Goal: Task Accomplishment & Management: Complete application form

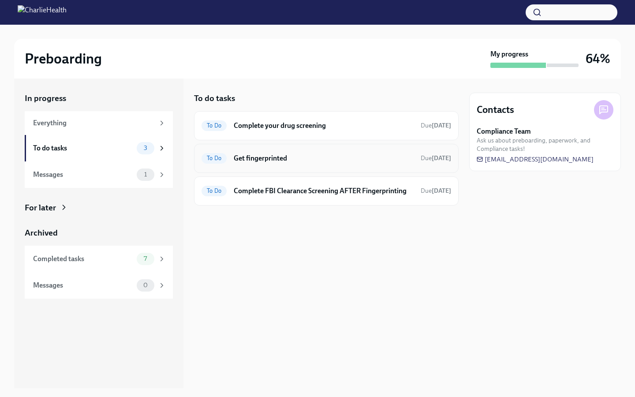
click at [301, 162] on h6 "Get fingerprinted" at bounding box center [324, 159] width 180 height 10
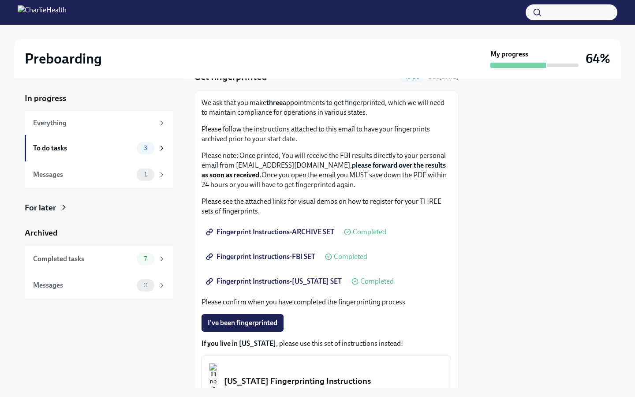
scroll to position [41, 0]
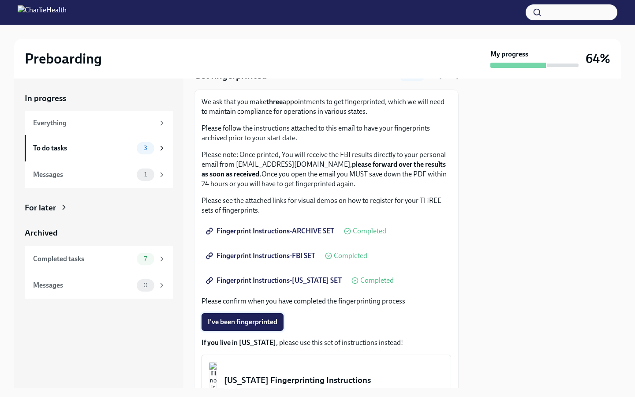
click at [267, 321] on span "I've been fingerprinted" at bounding box center [243, 322] width 70 height 9
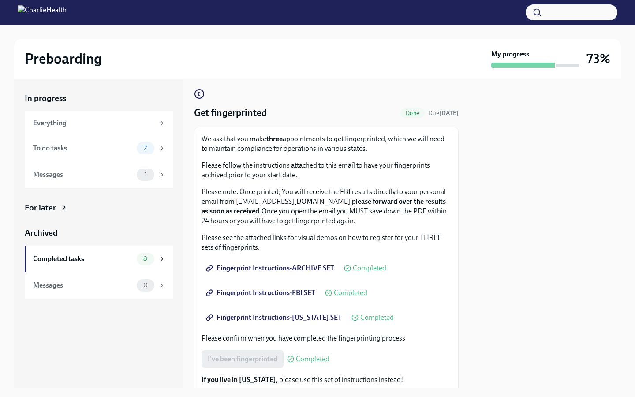
scroll to position [0, 0]
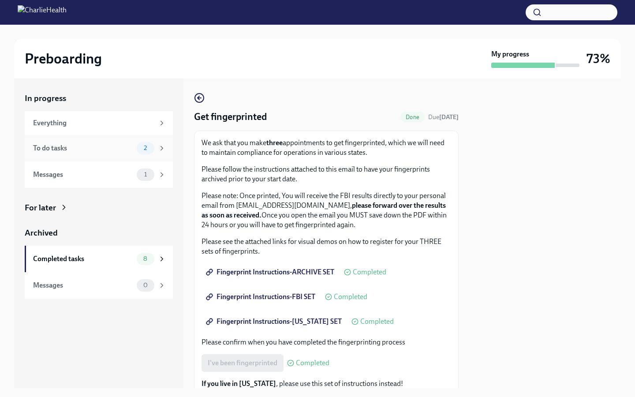
click at [142, 150] on span "2" at bounding box center [146, 148] width 14 height 7
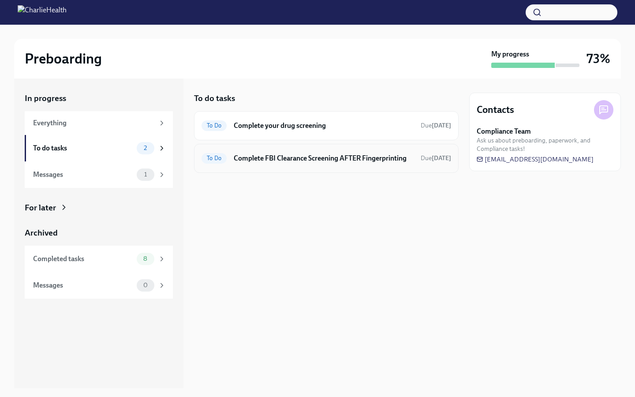
click at [296, 156] on h6 "Complete FBI Clearance Screening AFTER Fingerprinting" at bounding box center [324, 159] width 180 height 10
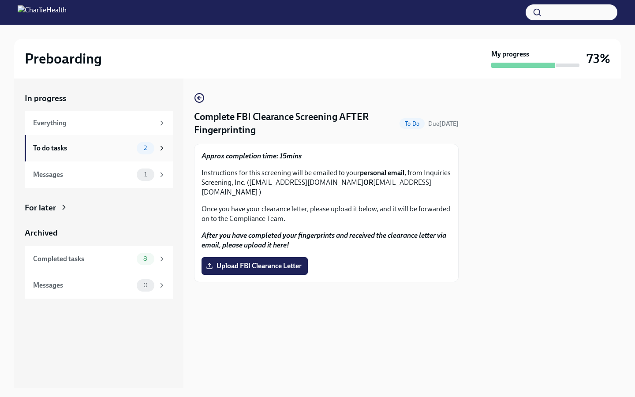
click at [128, 152] on div "To do tasks" at bounding box center [83, 148] width 100 height 10
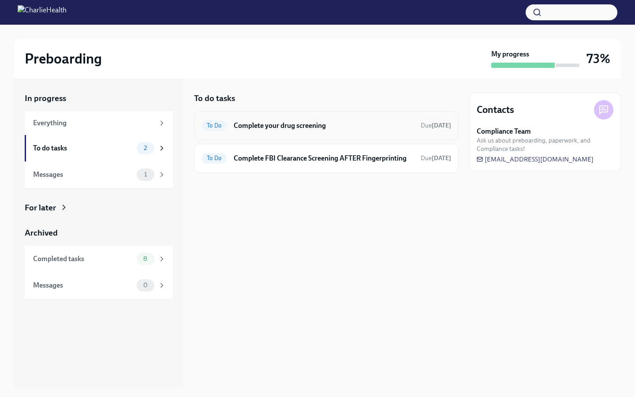
click at [279, 123] on h6 "Complete your drug screening" at bounding box center [324, 126] width 180 height 10
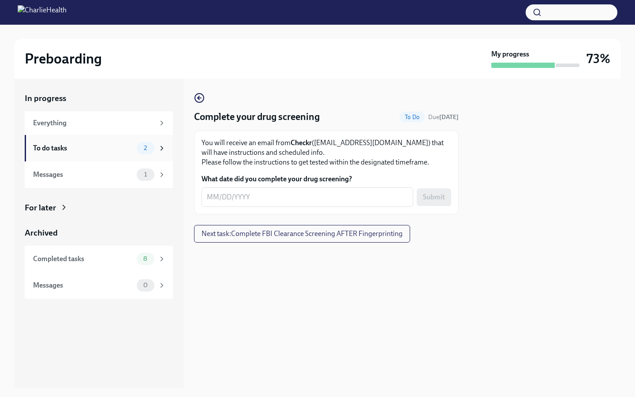
click at [132, 148] on div "To do tasks" at bounding box center [83, 148] width 100 height 10
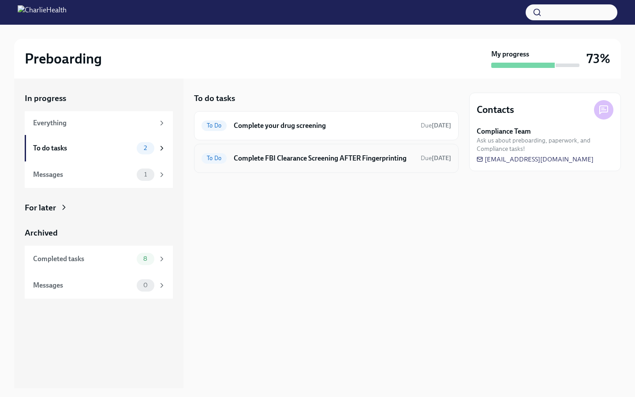
click at [305, 162] on h6 "Complete FBI Clearance Screening AFTER Fingerprinting" at bounding box center [324, 159] width 180 height 10
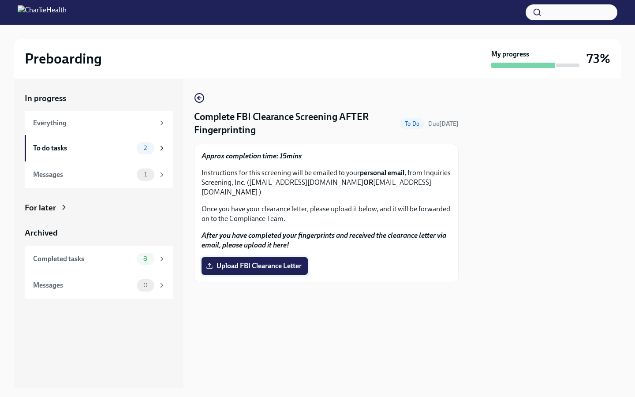
click at [263, 262] on span "Upload FBI Clearance Letter" at bounding box center [255, 266] width 94 height 9
click at [0, 0] on input "Upload FBI Clearance Letter" at bounding box center [0, 0] width 0 height 0
click at [137, 148] on div "1" at bounding box center [146, 148] width 18 height 12
